Goal: Check status

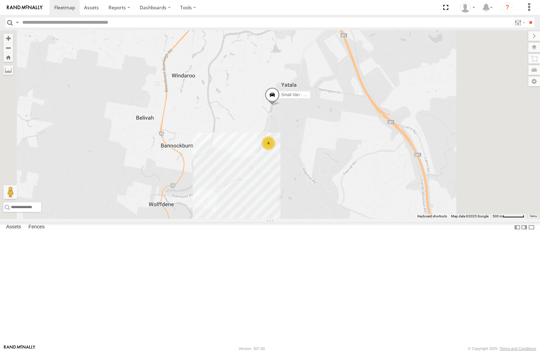
drag, startPoint x: 359, startPoint y: 160, endPoint x: 401, endPoint y: 188, distance: 50.5
click at [280, 106] on span at bounding box center [272, 96] width 15 height 19
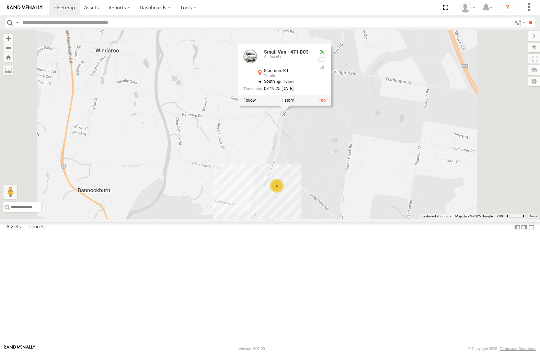
click at [385, 185] on div "Small Van - 471 BC3 Small Van - 471 BC3 All Assets Stanmore Rd Yatala -27.75543…" at bounding box center [270, 124] width 540 height 188
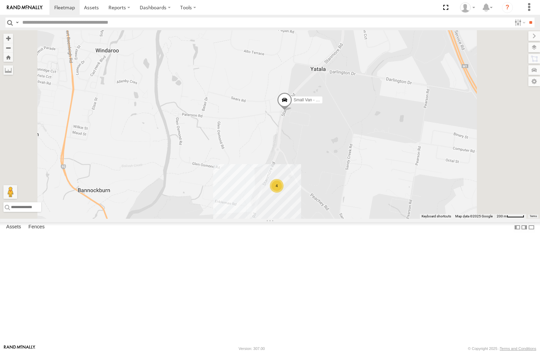
click at [284, 193] on div "4" at bounding box center [277, 186] width 14 height 14
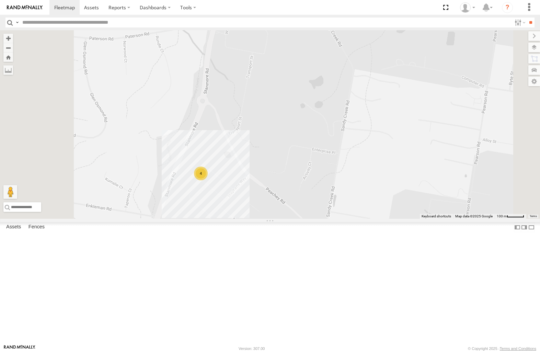
click at [224, 23] on span at bounding box center [216, 14] width 15 height 19
click at [310, 115] on div "Small Van - 471 BC3 4 Small Van - 471 BC3 All Assets Stanmore Rd Yatala -27.755…" at bounding box center [270, 124] width 540 height 188
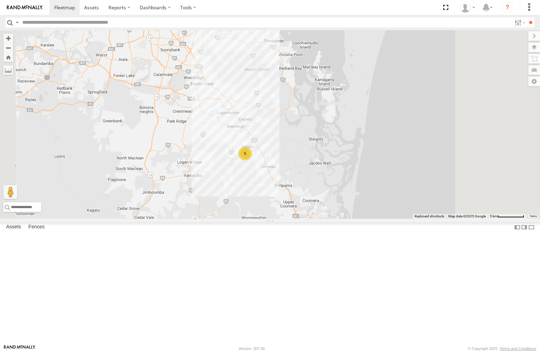
drag, startPoint x: 329, startPoint y: 216, endPoint x: 405, endPoint y: 246, distance: 81.7
click at [252, 160] on div "5" at bounding box center [245, 154] width 14 height 14
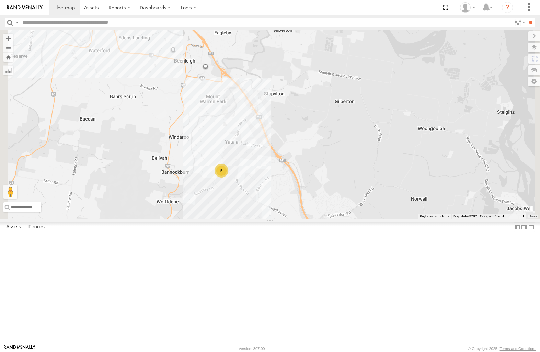
click at [305, 216] on div "5" at bounding box center [270, 124] width 540 height 188
click at [0, 0] on div "Outlander - 005GJ8 All Assets Struddys Yatala Struddys Apparel -27.76373 153.21…" at bounding box center [0, 0] width 0 height 0
